Goal: Information Seeking & Learning: Understand process/instructions

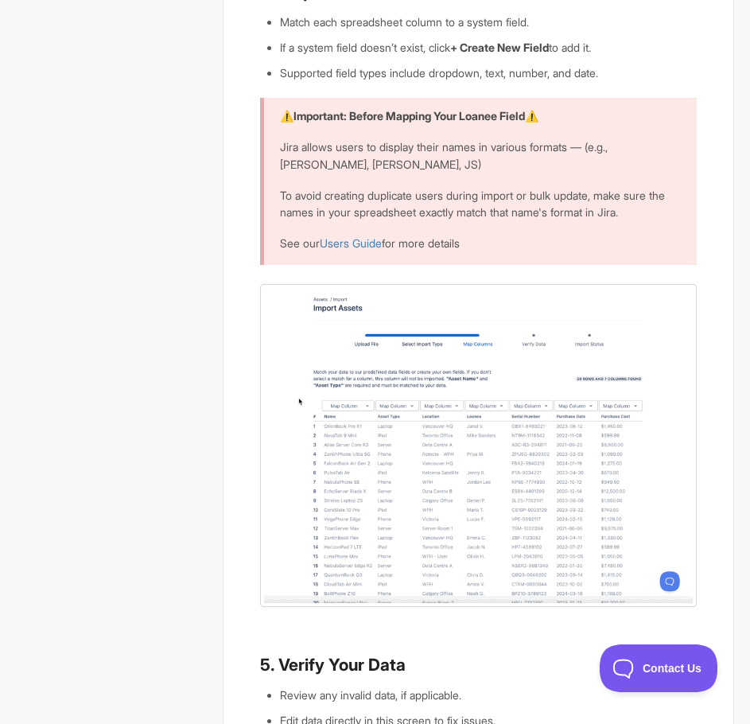
scroll to position [1432, 0]
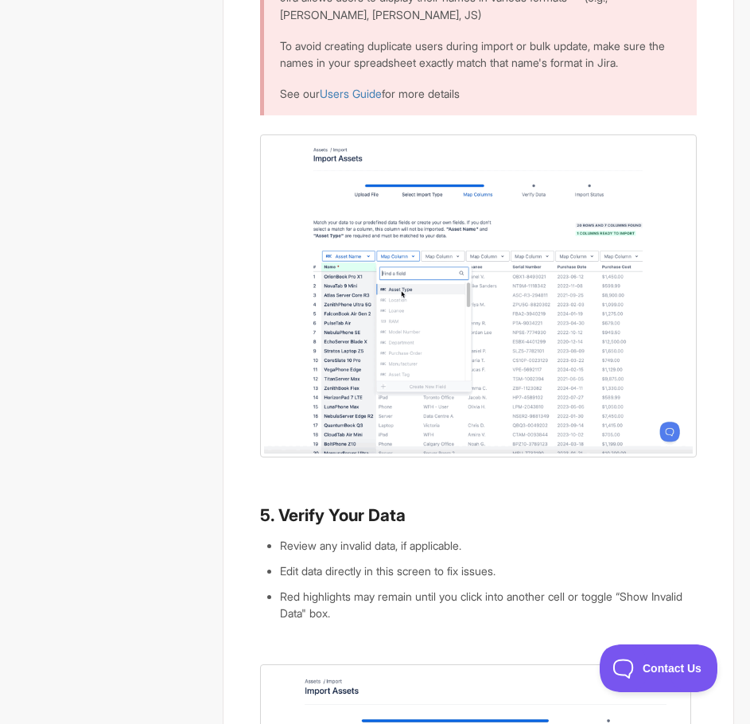
click at [221, 586] on section "How to Import Your Assets The Asset Importer allows you to quickly add new asse…" at bounding box center [468, 272] width 534 height 3247
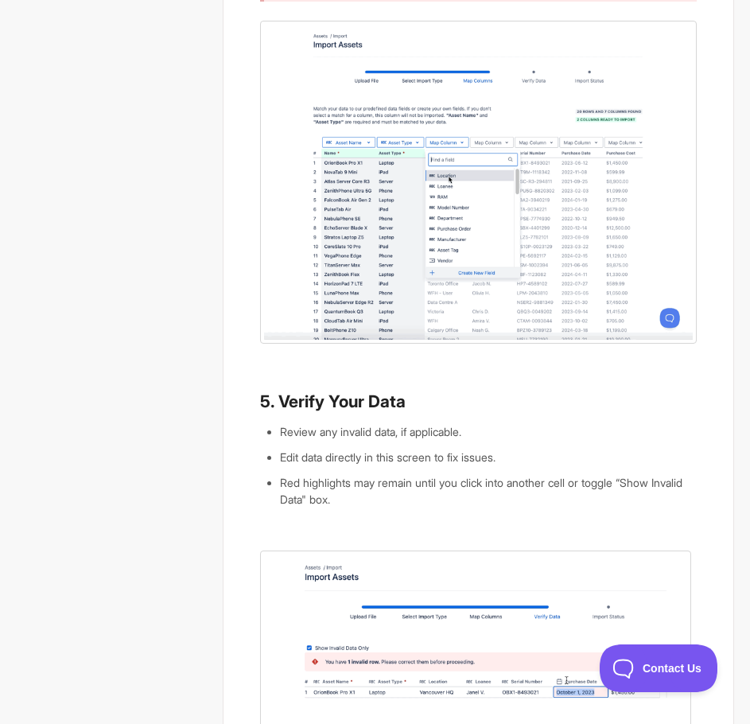
scroll to position [1592, 0]
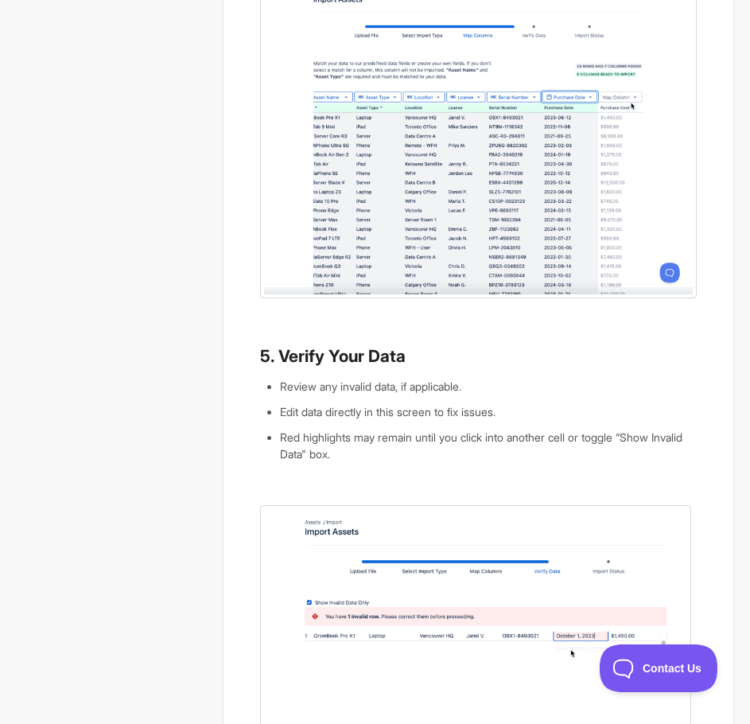
click at [630, 463] on li "Red highlights may remain until you click into another cell or toggle “Show Inv…" at bounding box center [488, 446] width 417 height 34
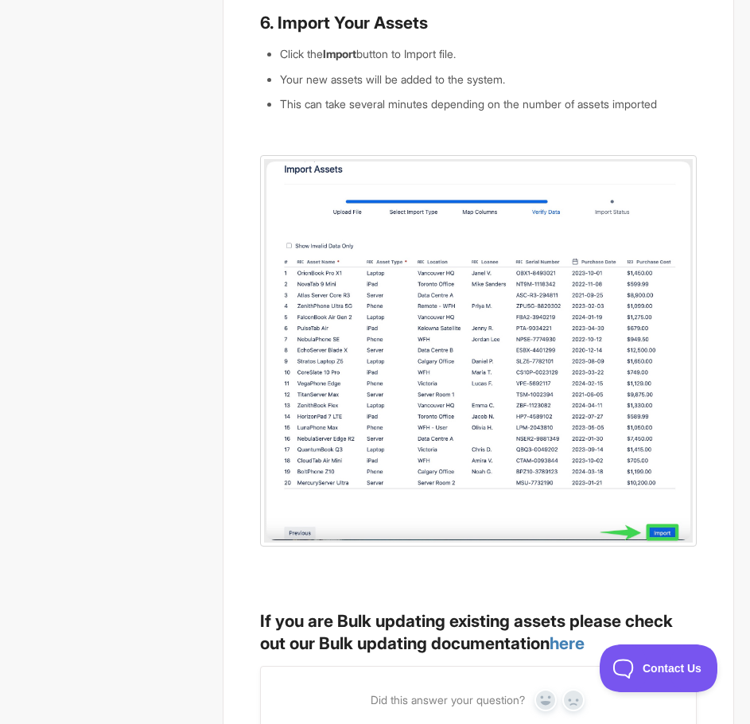
scroll to position [2680, 0]
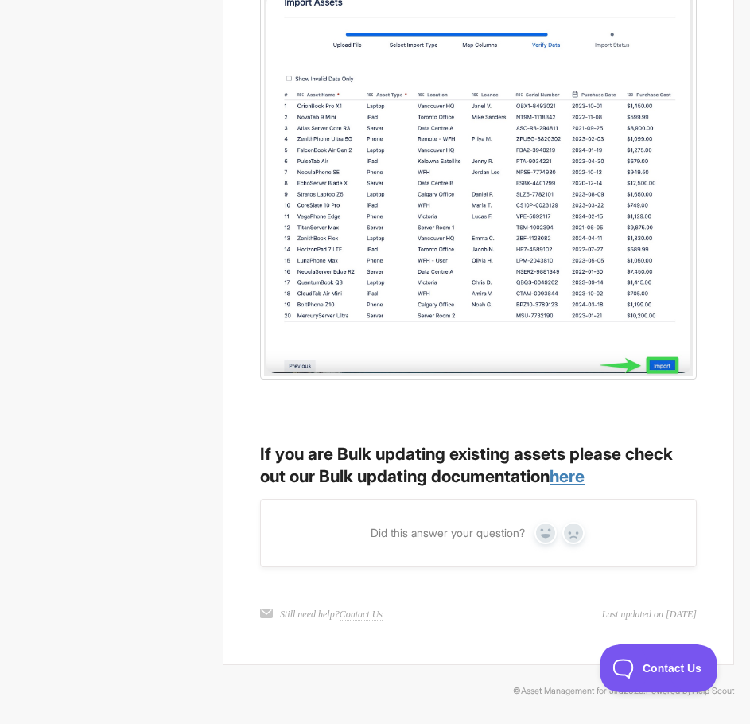
click at [581, 474] on link "here" at bounding box center [567, 476] width 35 height 20
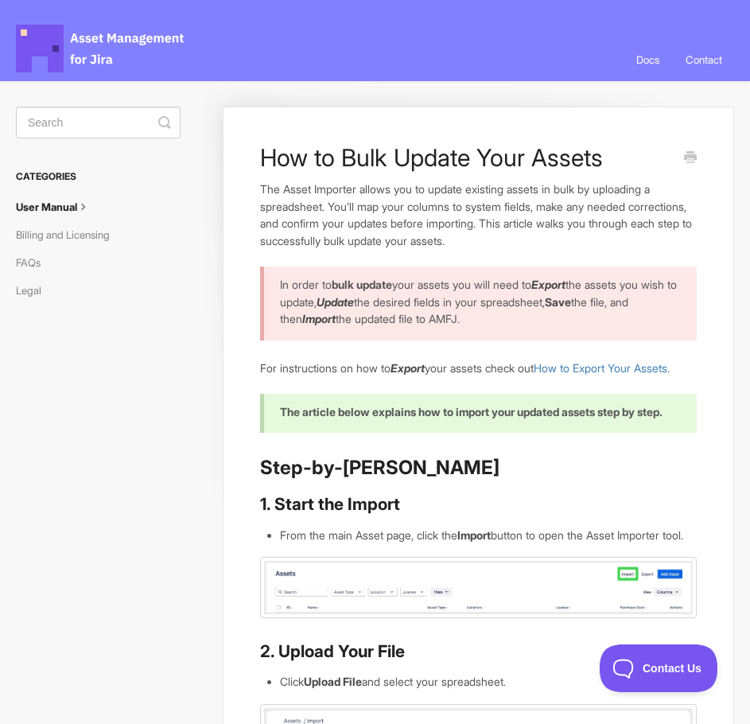
drag, startPoint x: 159, startPoint y: 672, endPoint x: 132, endPoint y: 630, distance: 49.4
